Goal: Check status: Check status

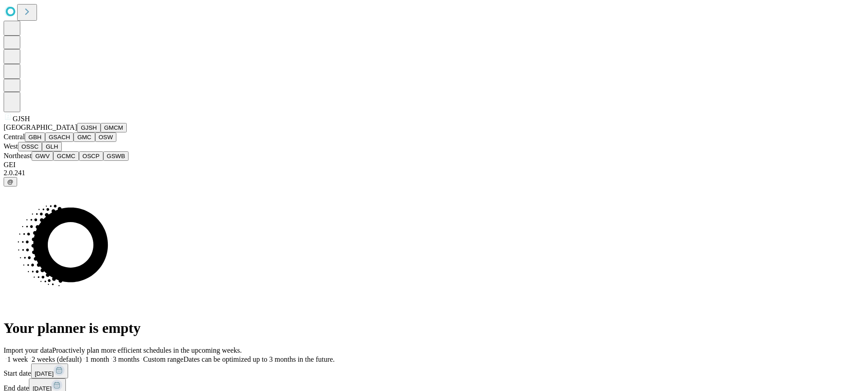
scroll to position [214, 0]
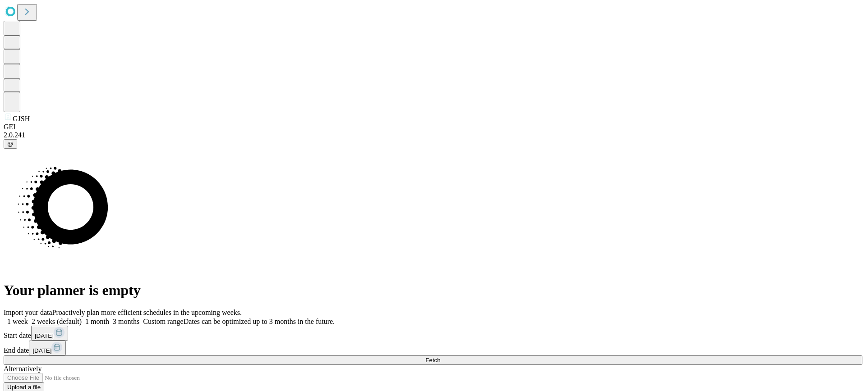
click at [28, 318] on label "1 week" at bounding box center [16, 322] width 24 height 8
click at [658, 356] on button "Fetch" at bounding box center [433, 360] width 858 height 9
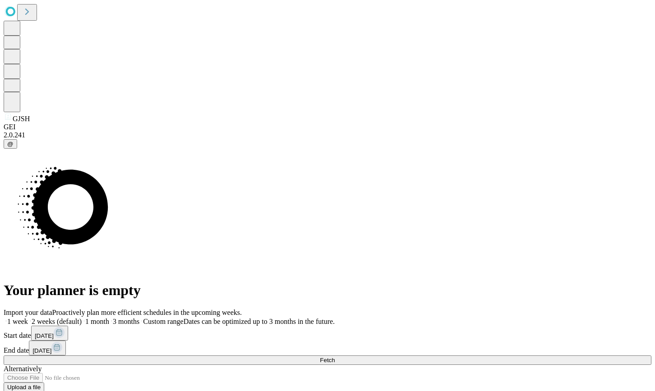
drag, startPoint x: 474, startPoint y: 97, endPoint x: 489, endPoint y: 135, distance: 40.7
click at [28, 318] on span "1 week" at bounding box center [17, 322] width 21 height 8
click at [335, 357] on span "Fetch" at bounding box center [327, 360] width 15 height 7
